Goal: Find specific page/section: Find specific page/section

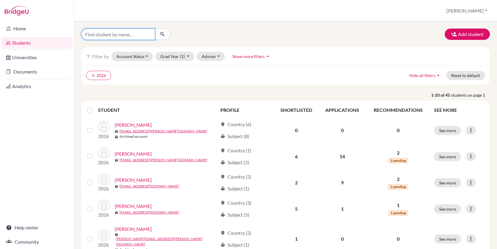
click at [114, 34] on input "Find student by name..." at bounding box center [118, 34] width 74 height 11
type input "[PERSON_NAME]"
click button "submit" at bounding box center [163, 34] width 16 height 11
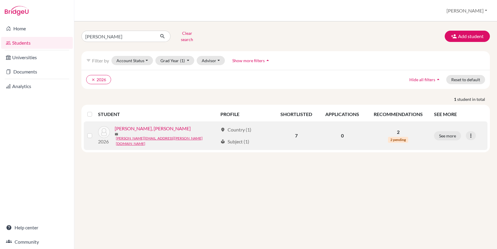
click at [128, 126] on link "[PERSON_NAME], [PERSON_NAME]" at bounding box center [153, 128] width 76 height 7
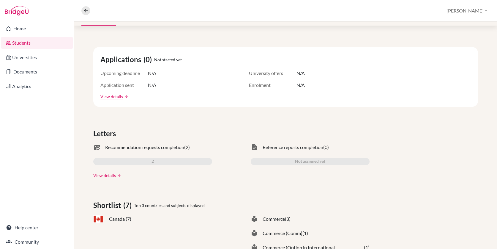
scroll to position [18, 0]
